Goal: Task Accomplishment & Management: Contribute content

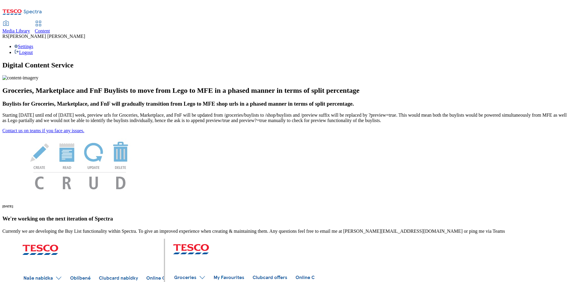
click at [50, 28] on span "Content" at bounding box center [42, 30] width 15 height 5
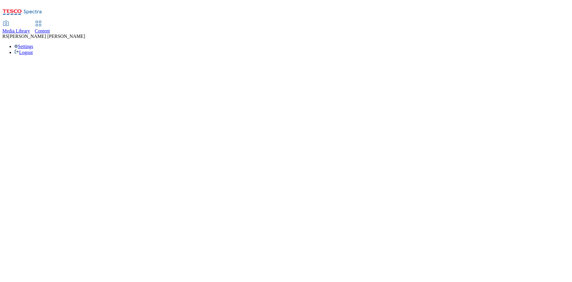
select select "ghs-[GEOGRAPHIC_DATA]"
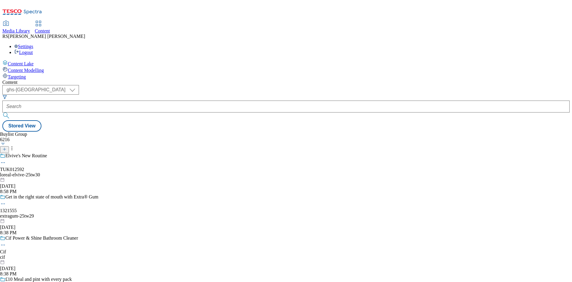
click at [7, 147] on icon at bounding box center [4, 149] width 4 height 4
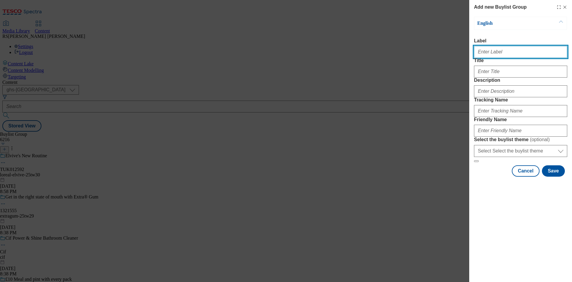
click at [504, 49] on input "Label" at bounding box center [520, 52] width 93 height 12
paste input "542004"
type input "Ad542004"
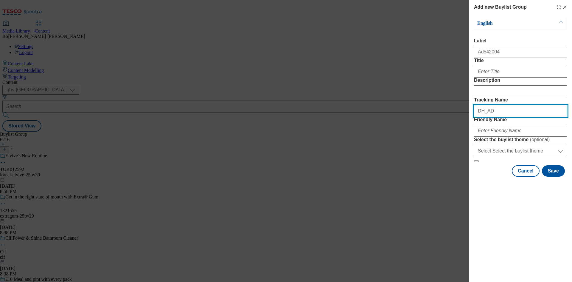
paste input "542004"
type input "DH_AD542004"
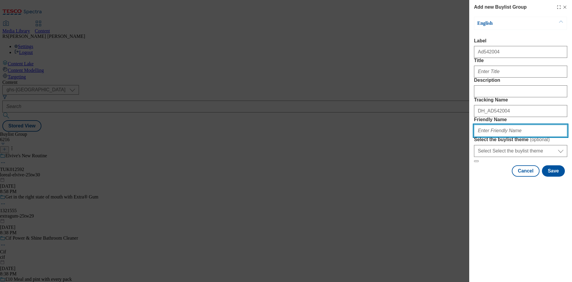
click at [501, 136] on input "Friendly Name" at bounding box center [520, 131] width 93 height 12
paste input "loreal-hair-dye-25tw30"
type input "loreal-hair-dye-25tw30"
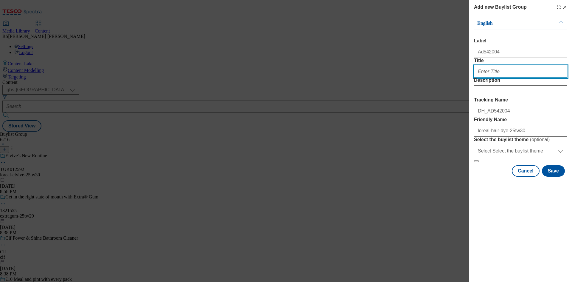
click at [500, 77] on input "Title" at bounding box center [520, 72] width 93 height 12
paste input "Want no-drip, easy colour application?"
type input "Want no-drip, easy colour application?"
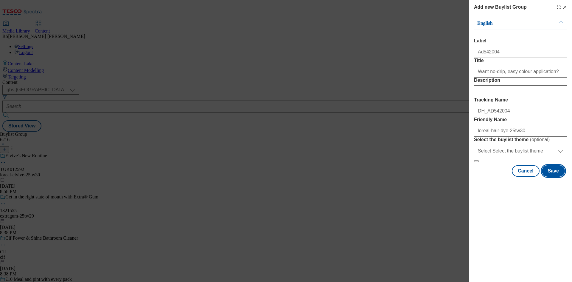
click at [555, 176] on button "Save" at bounding box center [553, 170] width 23 height 11
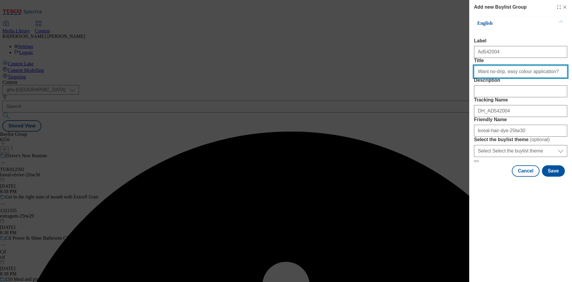
click at [555, 77] on input "Want no-drip, easy colour application?" at bounding box center [520, 72] width 93 height 12
type input "Want no-drip, easy colour application?"
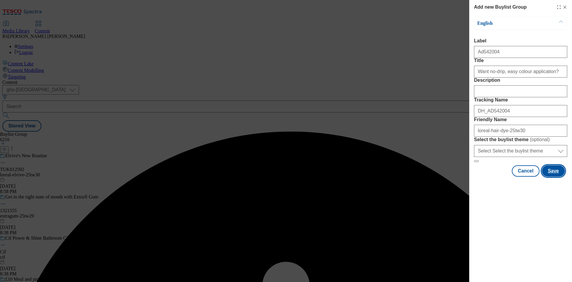
click at [554, 176] on button "Save" at bounding box center [553, 170] width 23 height 11
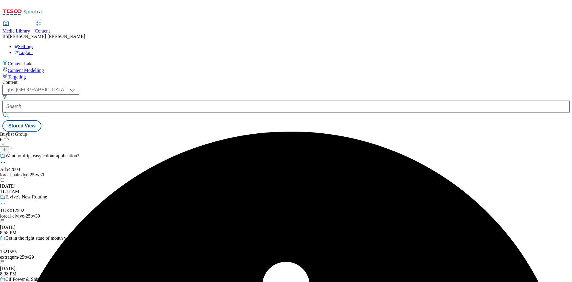
click at [98, 172] on div "loreal-hair-dye-25tw30" at bounding box center [49, 174] width 98 height 5
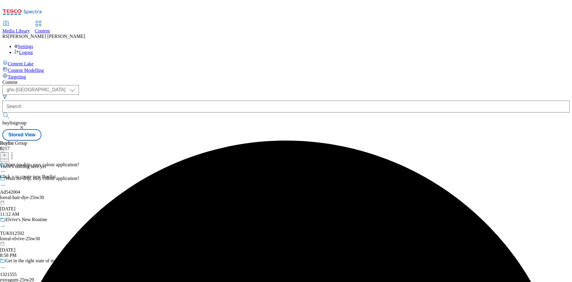
click at [7, 153] on icon at bounding box center [4, 155] width 4 height 4
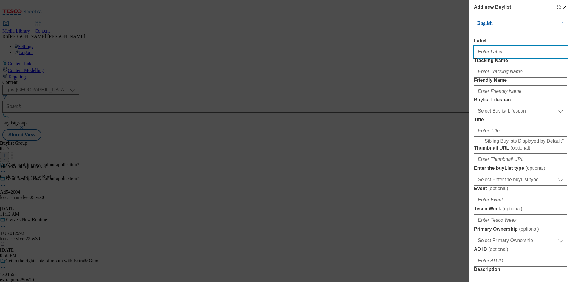
click at [504, 54] on input "Label" at bounding box center [520, 52] width 93 height 12
paste input "542004"
type input "Ad542004"
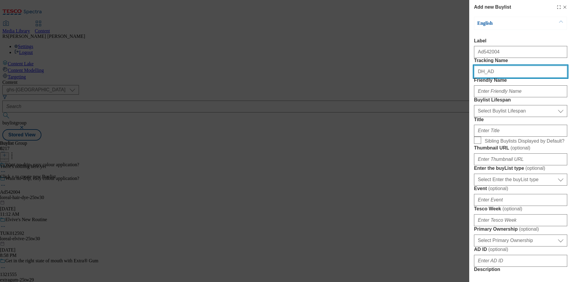
paste input "542004"
type input "DH_AD542004"
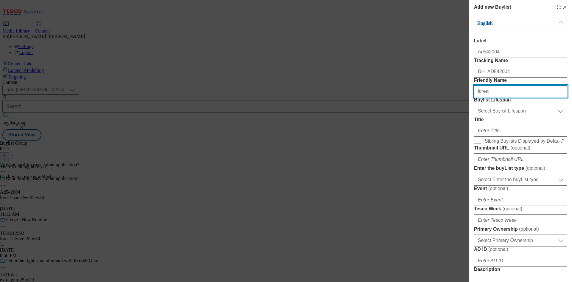
type input "loreal"
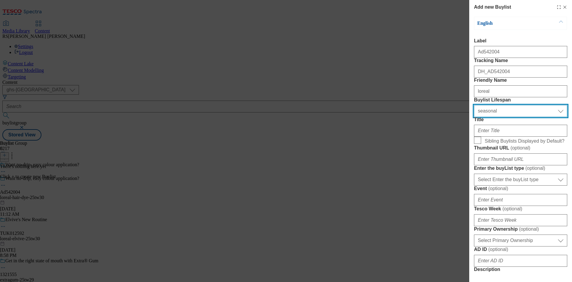
select select "tactical"
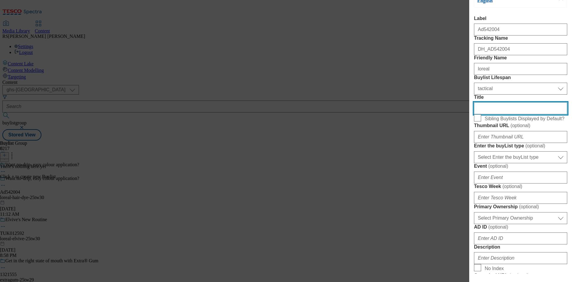
scroll to position [89, 0]
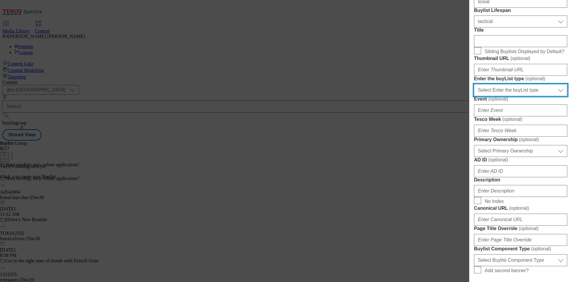
click at [540, 96] on select "Select Enter the buyList type event supplier funded long term >4 weeks supplier…" at bounding box center [520, 90] width 93 height 12
select select "supplier funded short term 1-3 weeks"
click at [474, 96] on select "Select Enter the buyList type event supplier funded long term >4 weeks supplier…" at bounding box center [520, 90] width 93 height 12
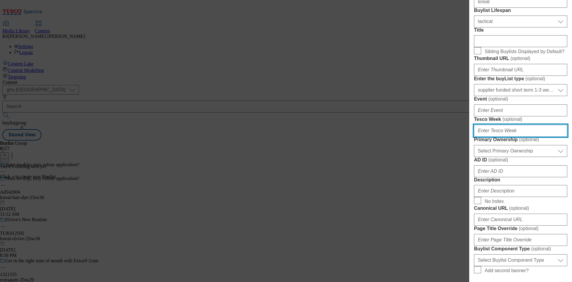
click at [515, 136] on input "Tesco Week ( optional )" at bounding box center [520, 131] width 93 height 12
type input "30"
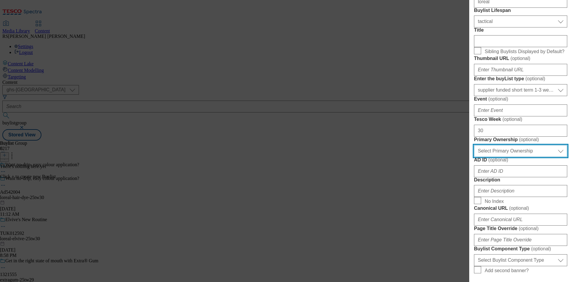
select select "dunnhumby"
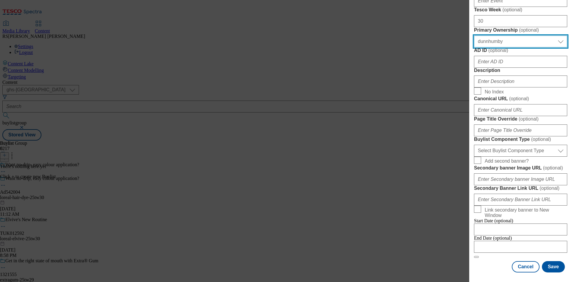
scroll to position [238, 0]
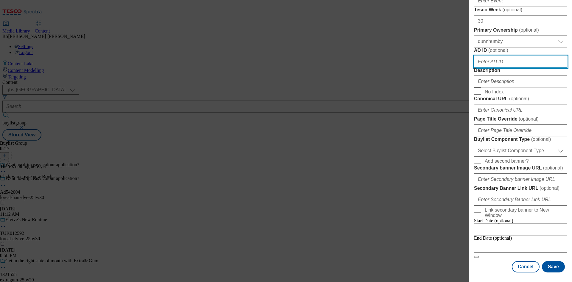
click at [500, 68] on input "AD ID ( optional )" at bounding box center [520, 62] width 93 height 12
paste input "542004"
type input "542004"
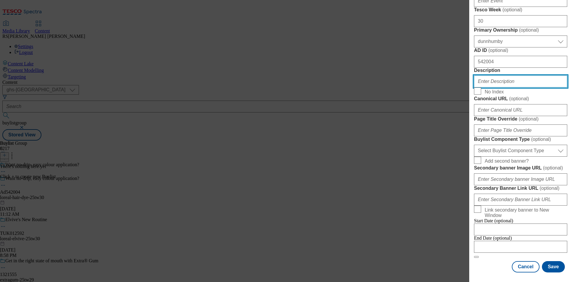
click at [512, 87] on input "Description" at bounding box center [520, 81] width 93 height 12
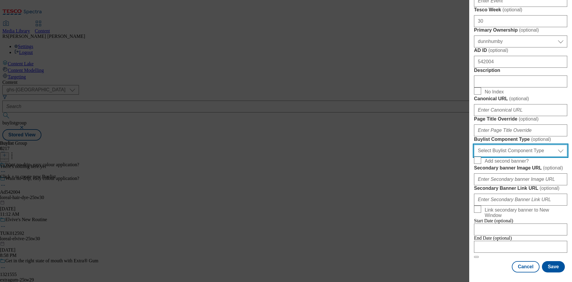
click at [536, 156] on select "Select Buylist Component Type Banner Competition Header Meal" at bounding box center [520, 150] width 93 height 12
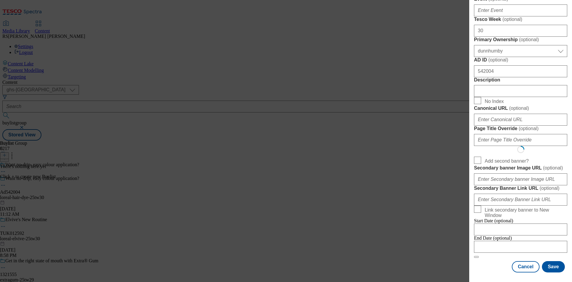
scroll to position [0, 0]
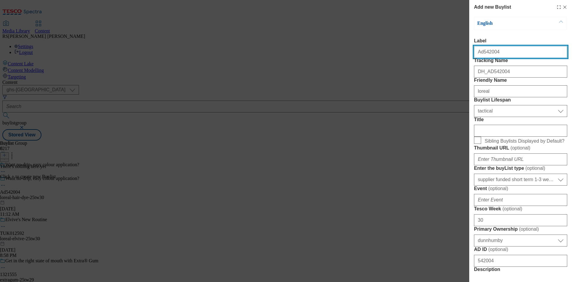
select select "Banner"
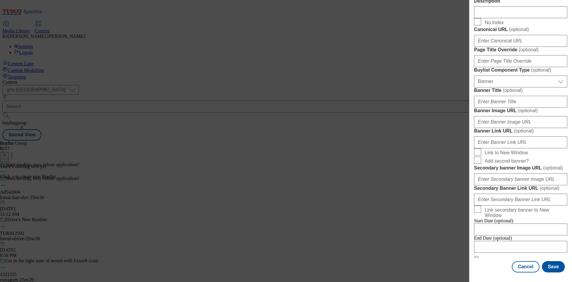
scroll to position [522, 0]
click at [478, 271] on div "Cancel Save" at bounding box center [520, 266] width 93 height 11
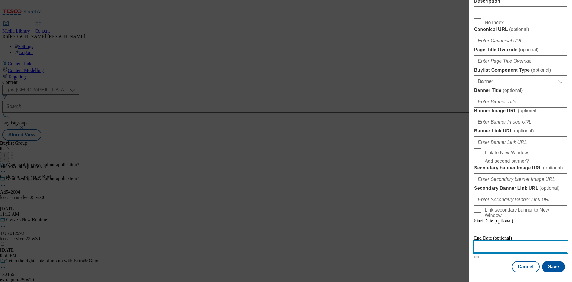
click at [507, 240] on input "Modal" at bounding box center [520, 246] width 93 height 12
select select "2025"
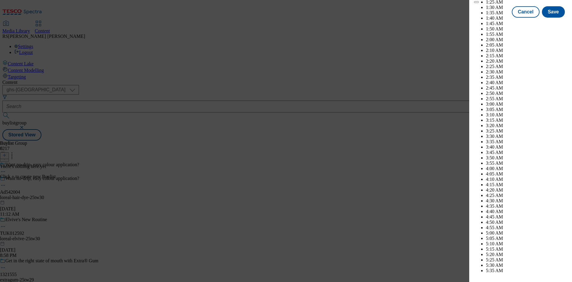
scroll to position [1471, 0]
select select "December"
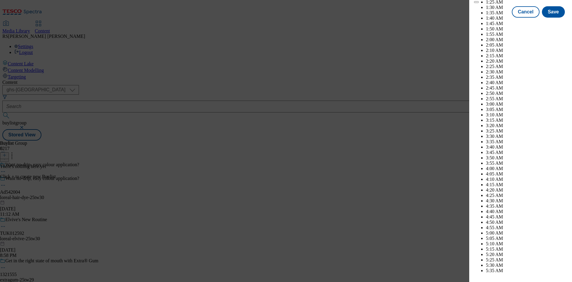
drag, startPoint x: 548, startPoint y: 126, endPoint x: 549, endPoint y: 131, distance: 5.0
click at [551, 23] on button "Save" at bounding box center [553, 17] width 23 height 11
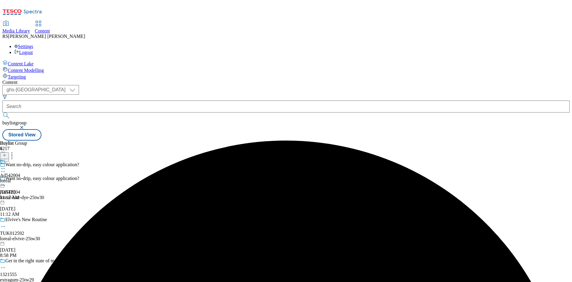
click at [20, 178] on div "loreal" at bounding box center [10, 180] width 20 height 5
click at [7, 153] on icon at bounding box center [4, 155] width 4 height 4
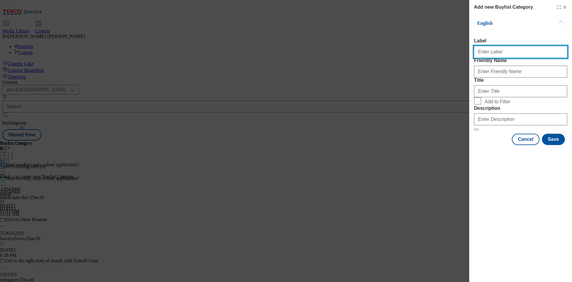
click at [504, 52] on input "Label" at bounding box center [520, 52] width 93 height 12
paste input "542004"
type input "Ad542004"
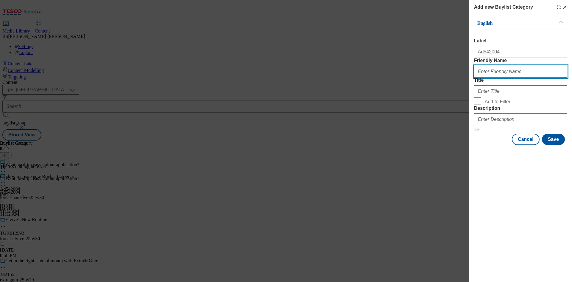
click at [509, 77] on input "Friendly Name" at bounding box center [520, 72] width 93 height 12
paste input "loreal-hair-dye"
type input "loreal-hair-dye"
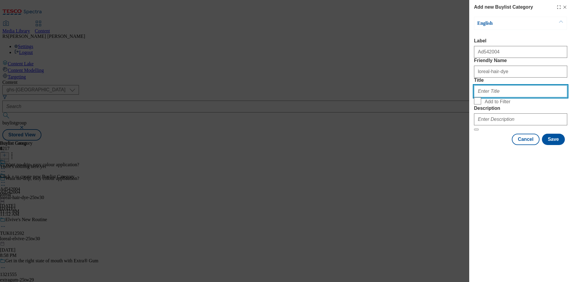
paste input "L'Oreal"
type input "L'Oreal"
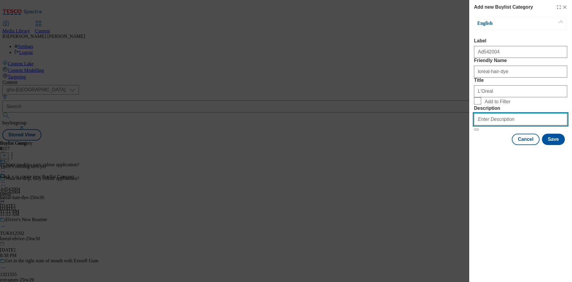
click at [514, 125] on input "Description" at bounding box center [520, 119] width 93 height 12
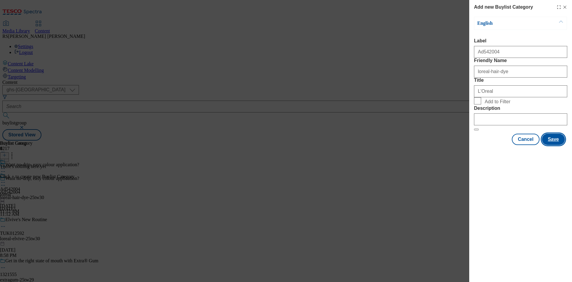
click at [557, 145] on button "Save" at bounding box center [553, 138] width 23 height 11
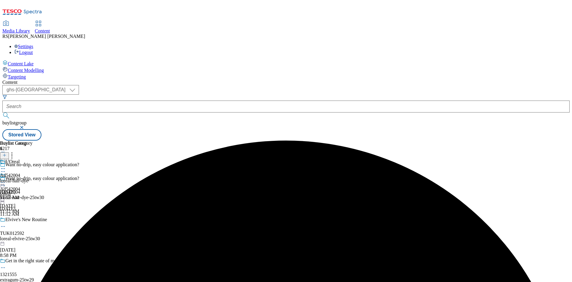
click at [32, 159] on div "L'Oreal Ad542004 loreal-hair-dye Sep 11, 2025 11:13 AM" at bounding box center [16, 179] width 32 height 41
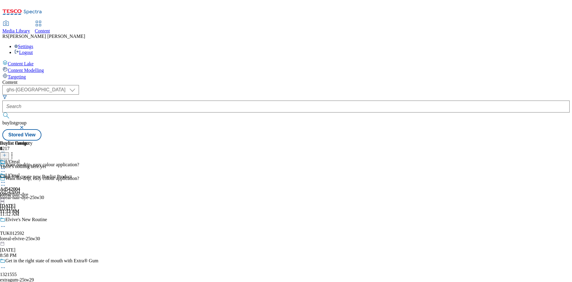
click at [7, 153] on icon at bounding box center [4, 155] width 4 height 4
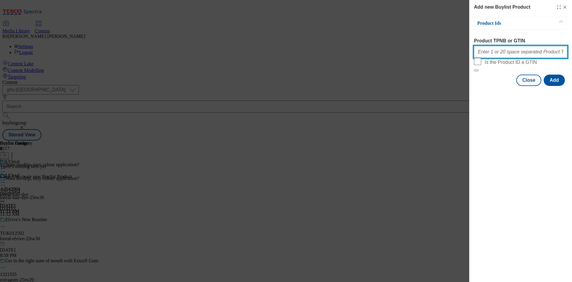
click at [518, 53] on input "Product TPNB or GTIN" at bounding box center [520, 52] width 93 height 12
paste input "91831721 91830716 93045053 91641548 91825343 92052506 92057720 92047968 9188827…"
type input "91831721 91830716 93045053 91641548 91825343 92052506 92057720 92047968 9188827…"
click at [556, 86] on button "Add" at bounding box center [554, 79] width 21 height 11
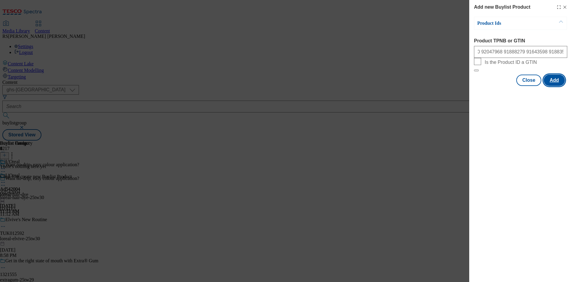
scroll to position [0, 0]
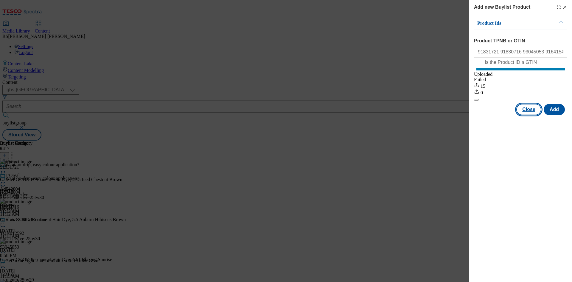
click at [530, 115] on button "Close" at bounding box center [528, 109] width 25 height 11
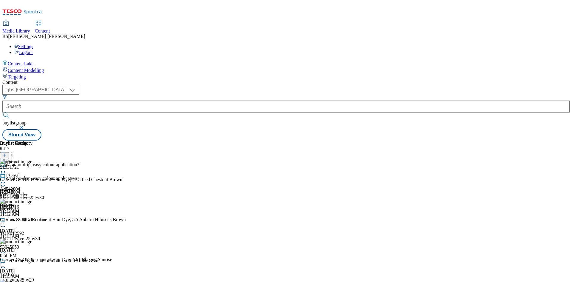
click at [6, 182] on icon at bounding box center [3, 185] width 6 height 6
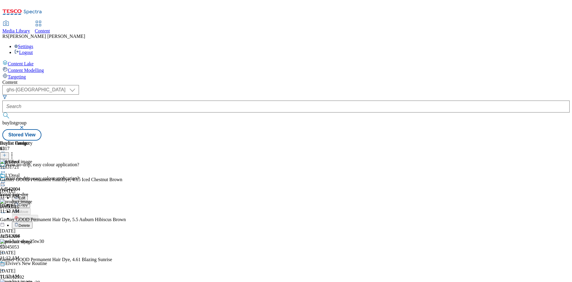
click at [25, 195] on span "Edit" at bounding box center [21, 197] width 7 height 4
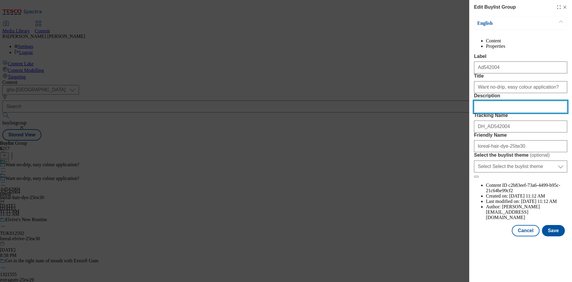
click at [521, 113] on input "Description" at bounding box center [520, 107] width 93 height 12
paste input "Garnier GOOD Permanent Hair Dye, 4.15 Iced Chestnut Brown"
type input "Garnier GOOD Permanent Hair Dye, 4.15 Iced Chestnut Brown"
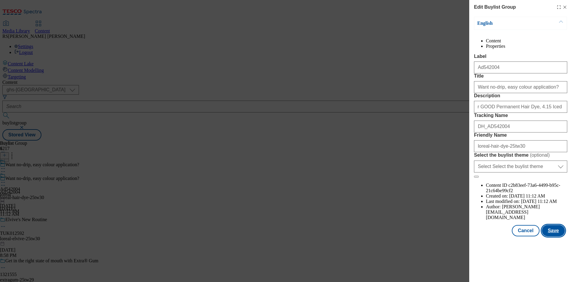
click at [554, 236] on button "Save" at bounding box center [553, 230] width 23 height 11
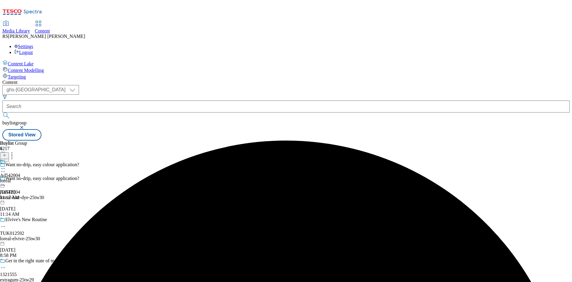
click at [6, 165] on icon at bounding box center [3, 168] width 6 height 6
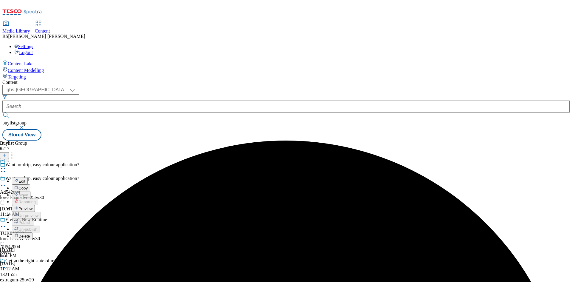
click at [28, 177] on button "Edit" at bounding box center [20, 180] width 16 height 7
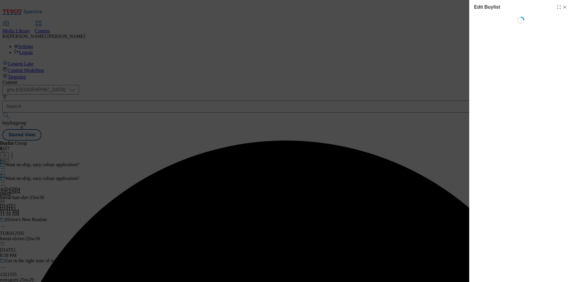
select select "tactical"
select select "supplier funded short term 1-3 weeks"
select select "dunnhumby"
select select "Banner"
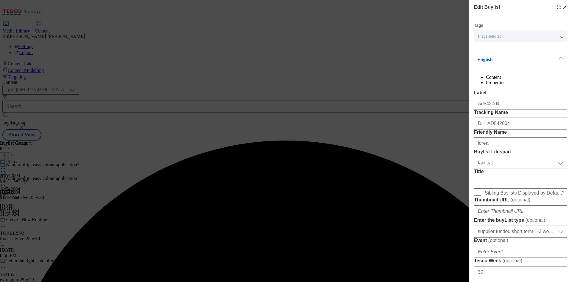
scroll to position [209, 0]
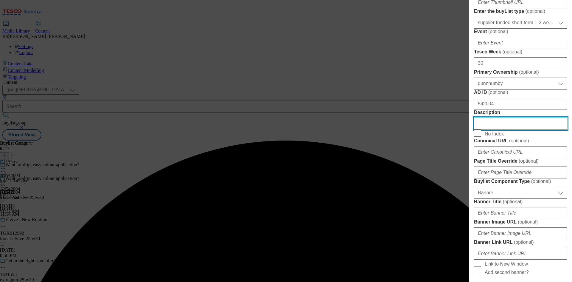
click at [515, 129] on input "Description" at bounding box center [520, 123] width 93 height 12
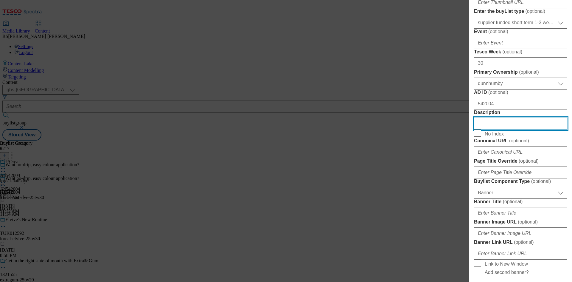
paste input "Garnier GOOD Permanent Hair Dye, 4.15 Iced Chestnut Brown"
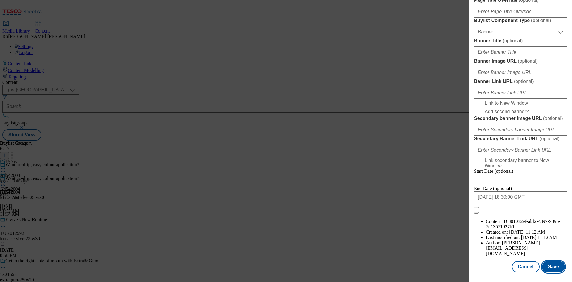
scroll to position [585, 0]
type input "Garnier GOOD Permanent Hair Dye, 4.15 Iced Chestnut Brown"
click at [553, 267] on button "Save" at bounding box center [553, 266] width 23 height 11
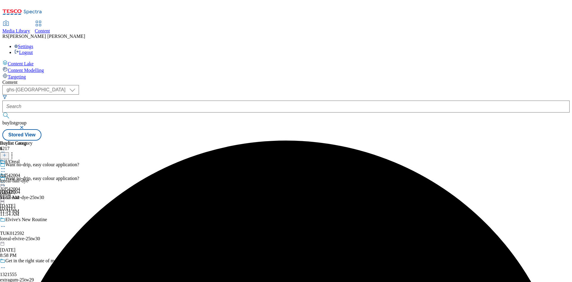
click at [6, 165] on icon at bounding box center [3, 168] width 6 height 6
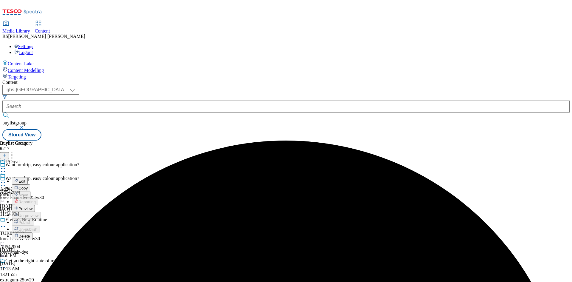
click at [25, 179] on span "Edit" at bounding box center [21, 181] width 7 height 4
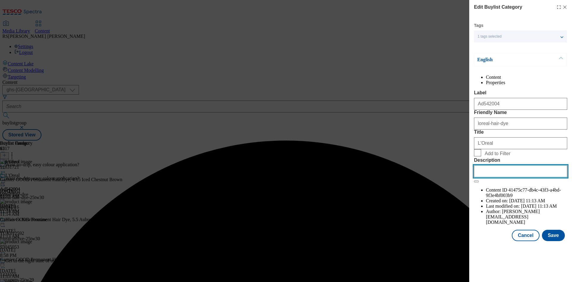
click at [531, 177] on input "Description" at bounding box center [520, 171] width 93 height 12
paste input "Garnier GOOD Permanent Hair Dye, 4.15 Iced Chestnut Brown"
type input "Garnier GOOD Permanent Hair Dye, 4.15 Iced Chestnut Brown"
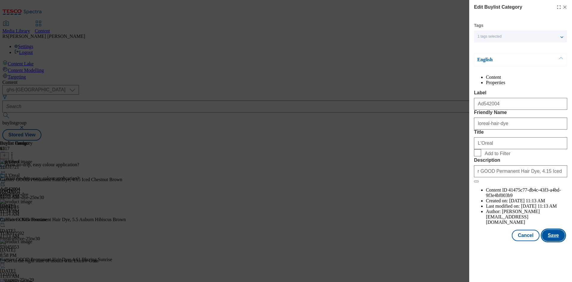
click at [553, 241] on button "Save" at bounding box center [553, 234] width 23 height 11
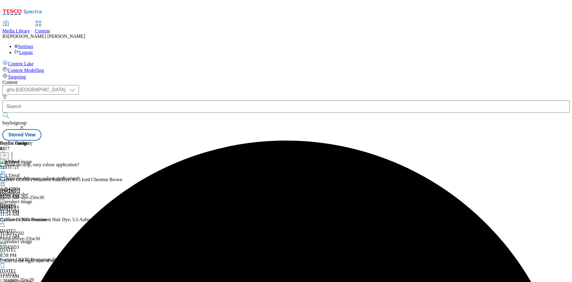
click at [6, 179] on icon at bounding box center [3, 182] width 6 height 6
click at [32, 220] on span "Preview" at bounding box center [25, 222] width 14 height 4
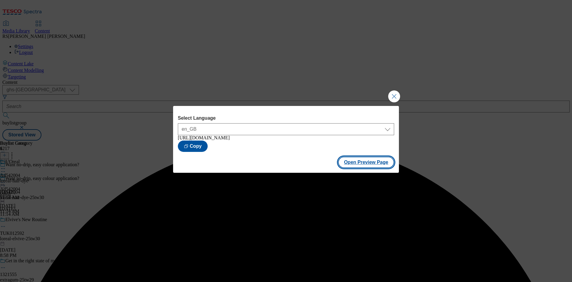
click at [374, 164] on button "Open Preview Page" at bounding box center [366, 161] width 56 height 11
click at [394, 94] on button "Close Modal" at bounding box center [394, 96] width 12 height 12
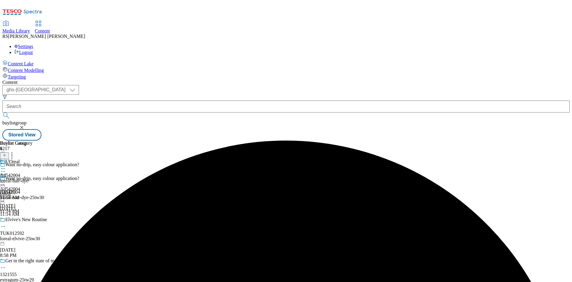
click at [4, 182] on circle at bounding box center [3, 182] width 1 height 1
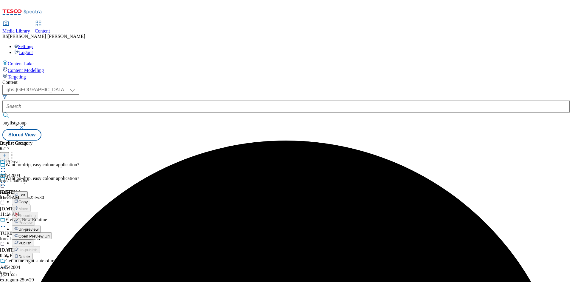
click at [34, 239] on button "Publish" at bounding box center [23, 242] width 22 height 7
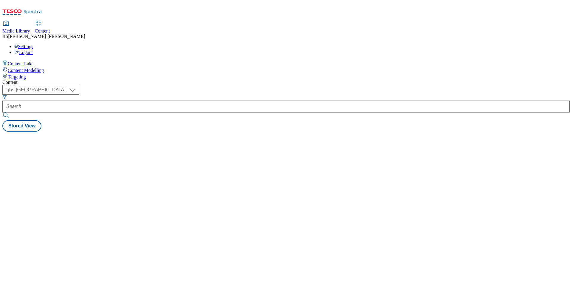
select select "ghs-[GEOGRAPHIC_DATA]"
